Goal: Find specific page/section: Find specific page/section

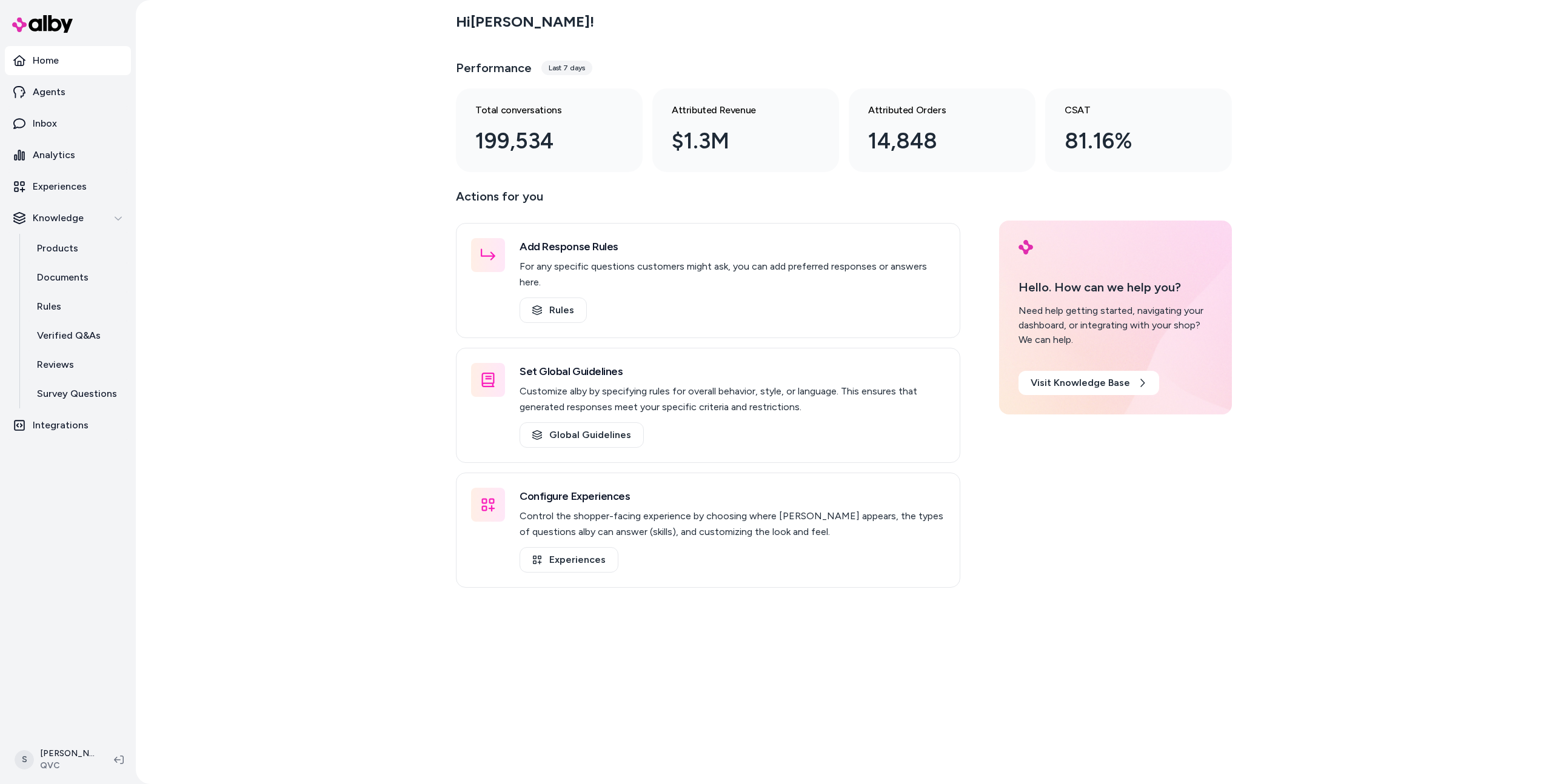
click at [358, 336] on div "Hi [PERSON_NAME] ! Performance Last 7 days Total conversations 199,534 Attribut…" at bounding box center [844, 392] width 1416 height 784
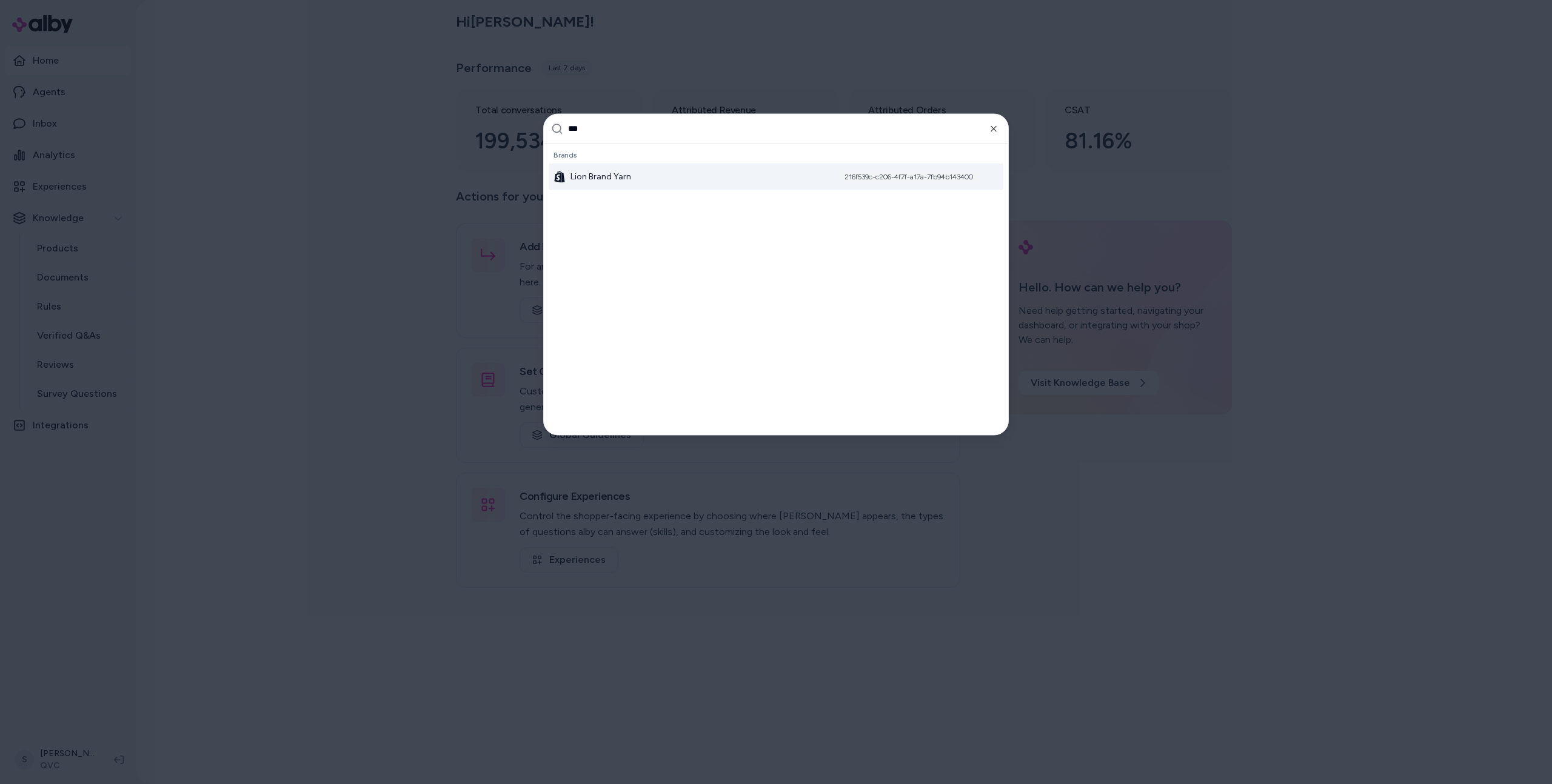
type input "***"
click at [598, 190] on div "Brands Lion Brand Yarn 216f539c-c206-4f7f-a17a-7fb94b143400" at bounding box center [776, 167] width 464 height 48
click at [598, 178] on span "Lion Brand Yarn" at bounding box center [601, 176] width 61 height 12
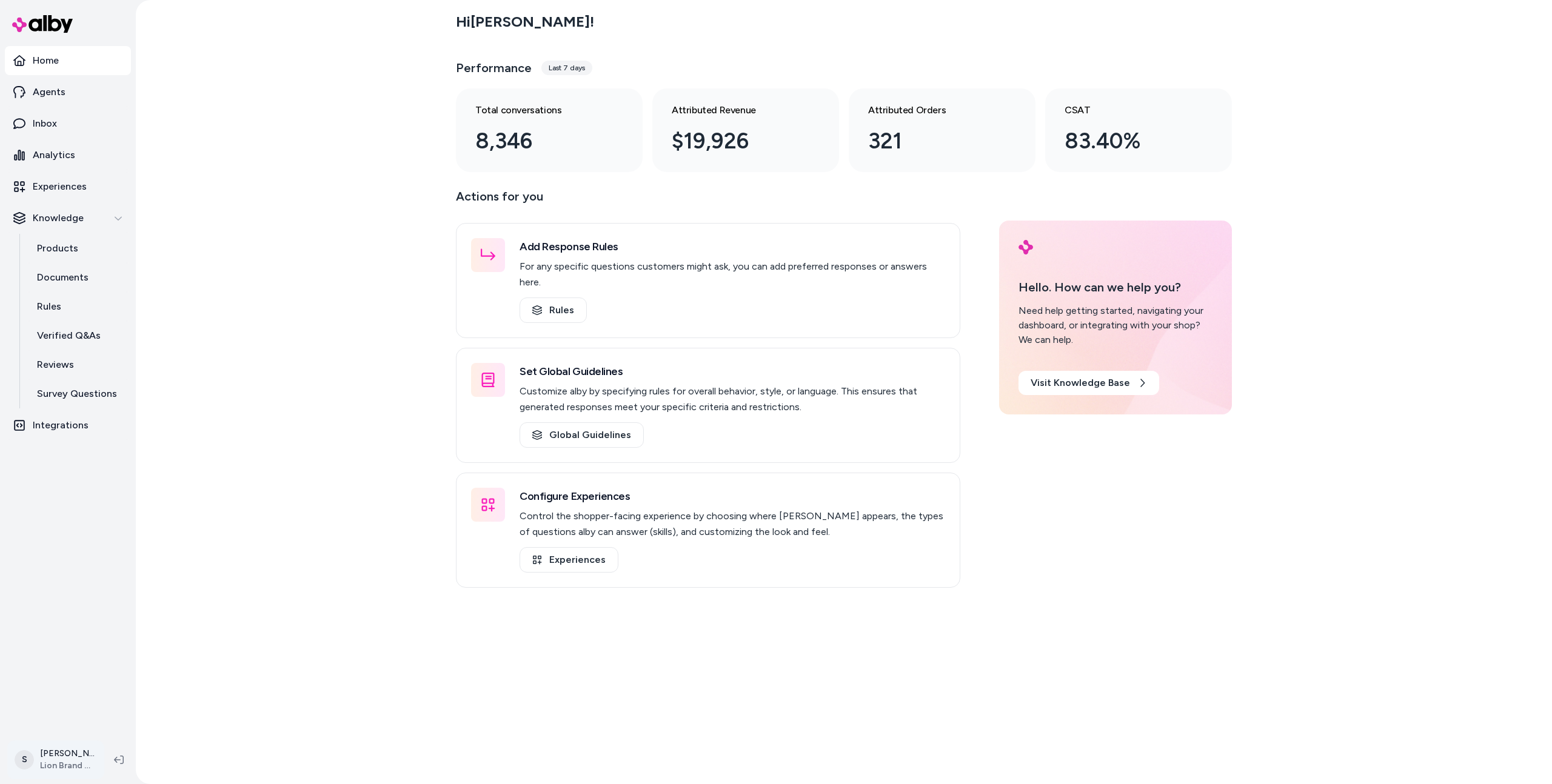
click at [53, 746] on html "Home Agents Inbox Analytics Experiences Knowledge Products Documents Rules Veri…" at bounding box center [776, 392] width 1552 height 784
click at [210, 381] on html "Home Agents Inbox Analytics Experiences Knowledge Products Documents Rules Veri…" at bounding box center [776, 392] width 1552 height 784
click at [97, 384] on link "Survey Questions" at bounding box center [77, 394] width 106 height 29
